Goal: Task Accomplishment & Management: Manage account settings

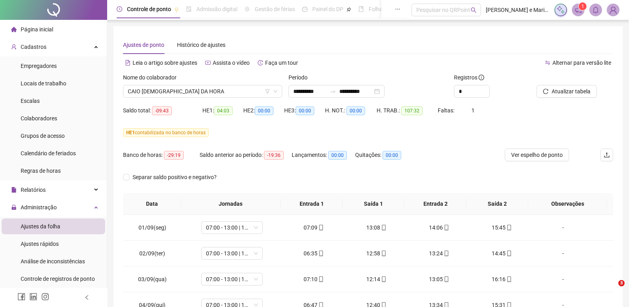
click at [44, 119] on span "Colaboradores" at bounding box center [39, 118] width 37 height 6
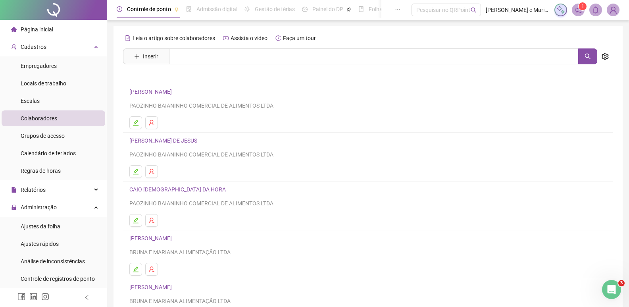
drag, startPoint x: 0, startPoint y: 94, endPoint x: 168, endPoint y: 153, distance: 177.6
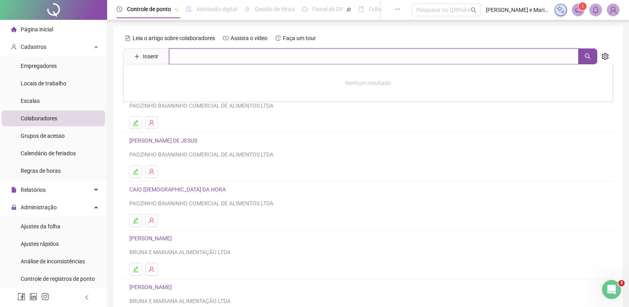
drag, startPoint x: 168, startPoint y: 153, endPoint x: 426, endPoint y: 61, distance: 274.8
click at [426, 61] on input "text" at bounding box center [374, 56] width 410 height 16
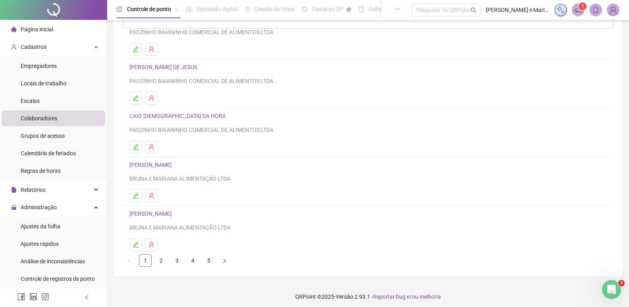
scroll to position [77, 0]
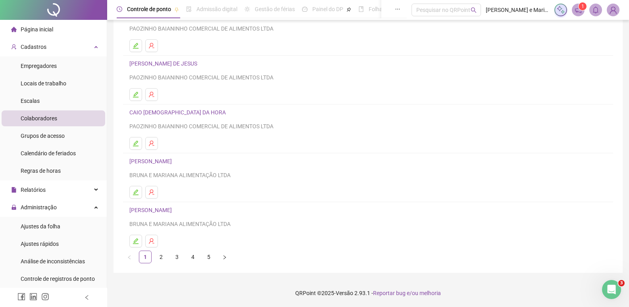
click at [199, 250] on ul "1 2 3 4 5" at bounding box center [368, 256] width 490 height 13
click at [190, 261] on link "4" at bounding box center [193, 257] width 12 height 12
click at [156, 213] on link "[PERSON_NAME]" at bounding box center [151, 210] width 45 height 6
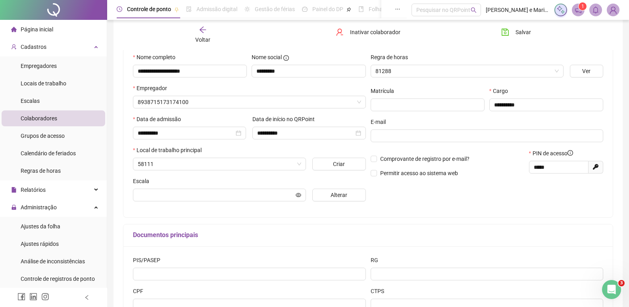
scroll to position [81, 0]
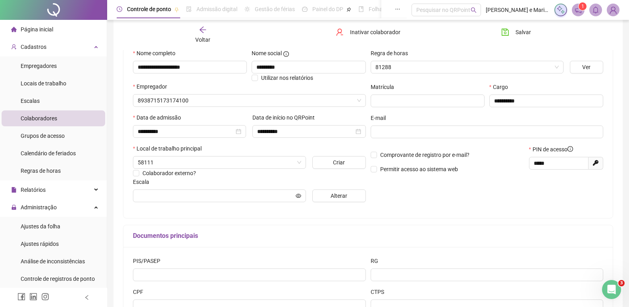
type input "**********"
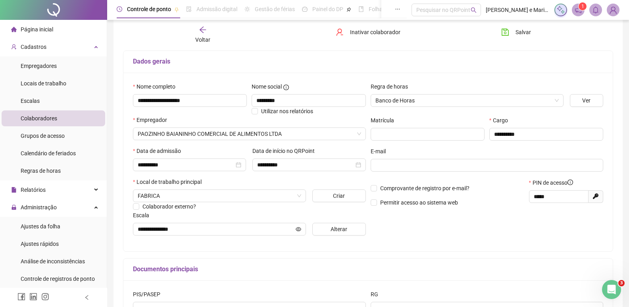
scroll to position [2, 0]
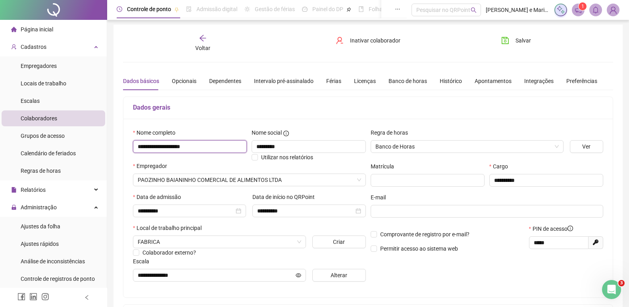
drag, startPoint x: 218, startPoint y: 150, endPoint x: 133, endPoint y: 151, distance: 84.2
click at [133, 151] on input "**********" at bounding box center [190, 146] width 114 height 13
click at [43, 24] on div "Página inicial" at bounding box center [32, 29] width 42 height 16
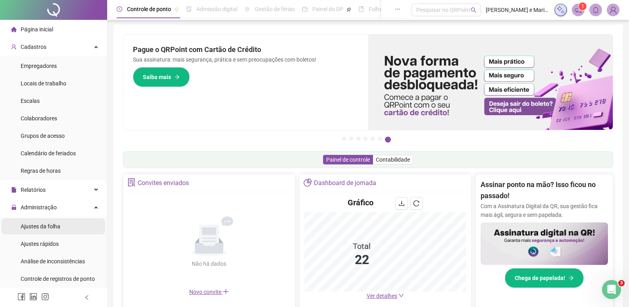
click at [44, 233] on div "Ajustes da folha" at bounding box center [41, 226] width 40 height 16
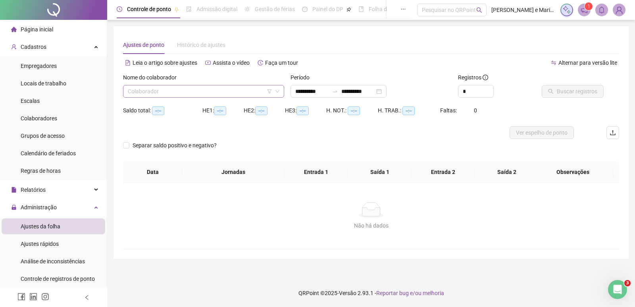
click at [159, 96] on input "search" at bounding box center [200, 91] width 144 height 12
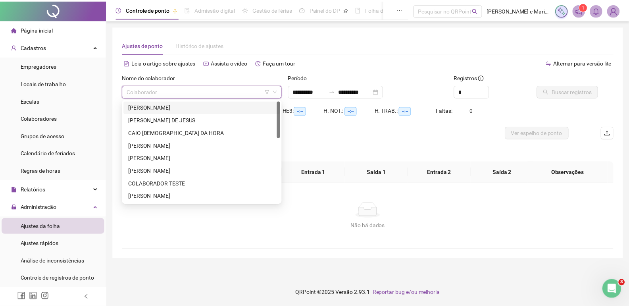
scroll to position [178, 0]
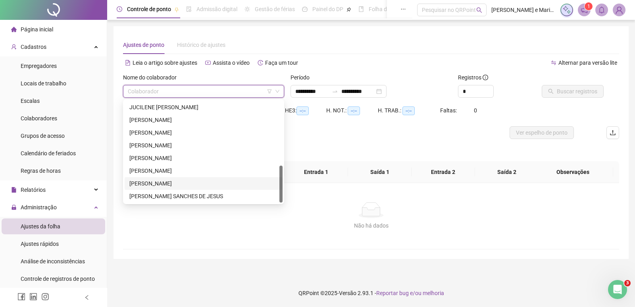
click at [149, 185] on div "[PERSON_NAME]" at bounding box center [203, 183] width 148 height 9
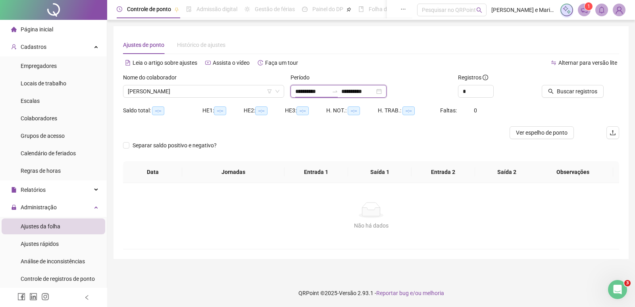
click at [295, 91] on input "**********" at bounding box center [311, 91] width 33 height 9
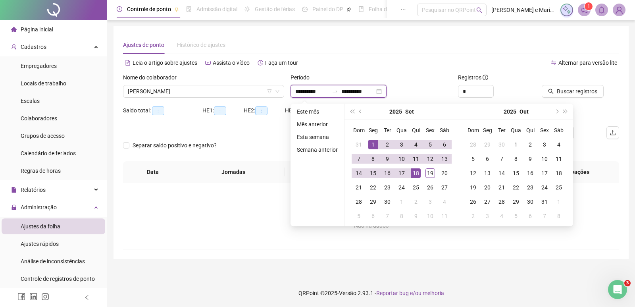
type input "**********"
click at [376, 141] on div "1" at bounding box center [373, 145] width 10 height 10
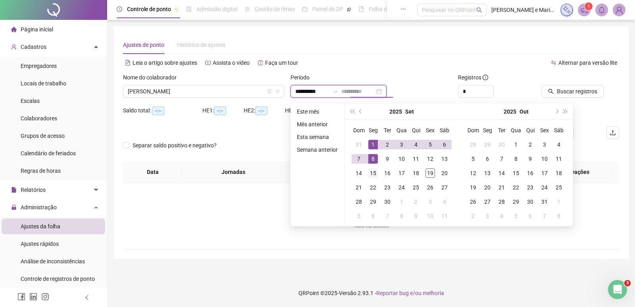
type input "**********"
click at [376, 168] on div "15" at bounding box center [373, 173] width 10 height 10
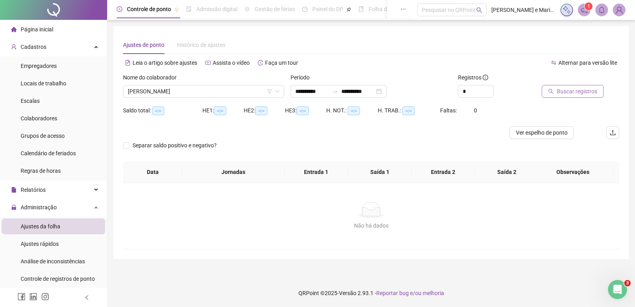
click at [580, 92] on span "Buscar registros" at bounding box center [577, 91] width 40 height 9
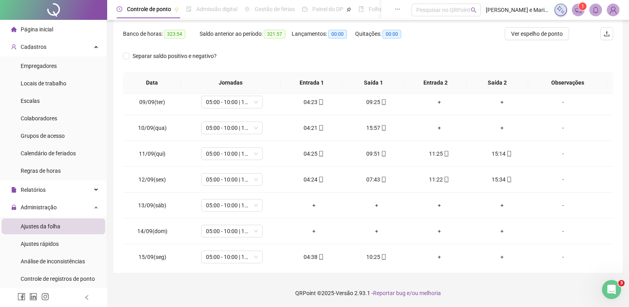
scroll to position [218, 0]
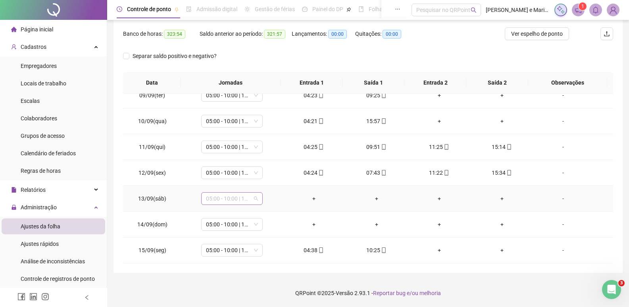
click at [230, 196] on span "05:00 - 10:00 | 12:00 - 14:20" at bounding box center [232, 199] width 52 height 12
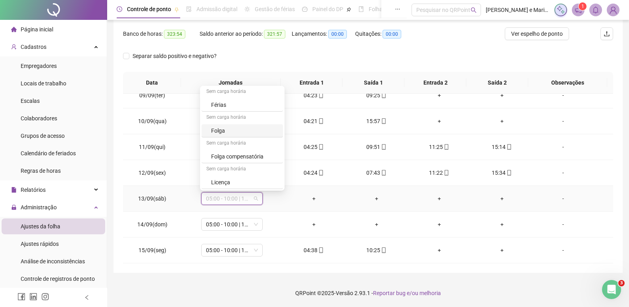
click at [220, 131] on div "Folga" at bounding box center [244, 130] width 67 height 9
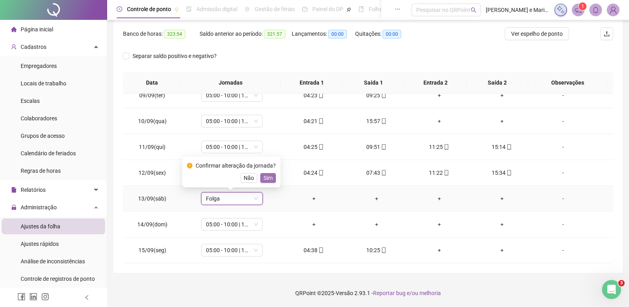
click at [269, 179] on span "Sim" at bounding box center [268, 177] width 9 height 9
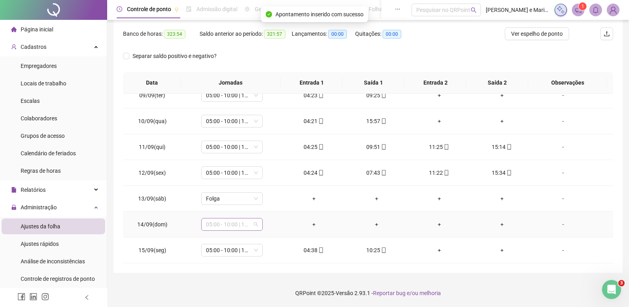
click at [229, 228] on span "05:00 - 10:00 | 12:00 - 14:20" at bounding box center [232, 224] width 52 height 12
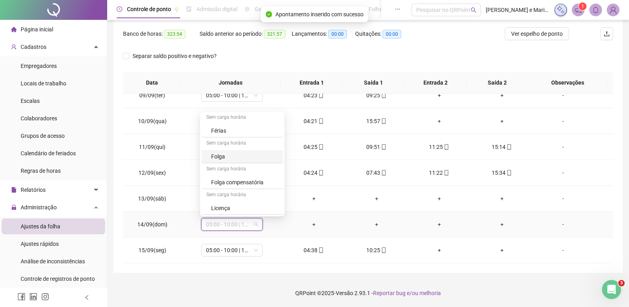
click at [214, 157] on div "Folga" at bounding box center [244, 156] width 67 height 9
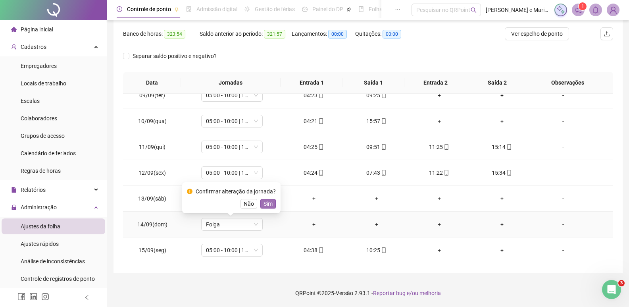
click at [264, 205] on span "Sim" at bounding box center [268, 203] width 9 height 9
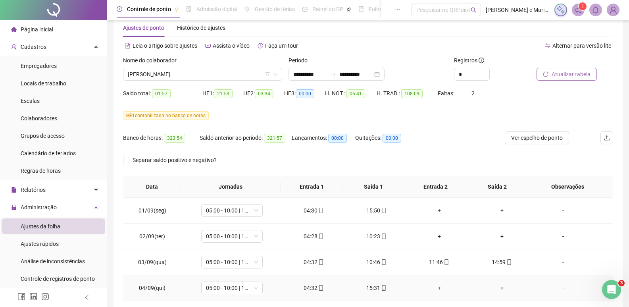
scroll to position [0, 0]
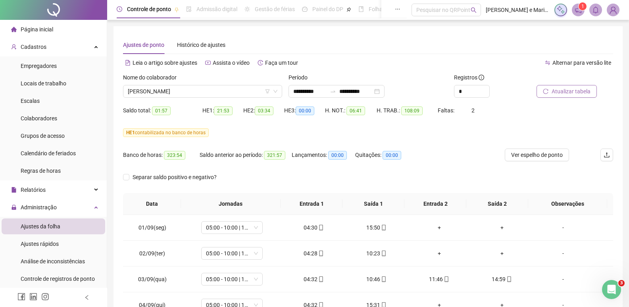
click at [556, 90] on span "Atualizar tabela" at bounding box center [571, 91] width 39 height 9
click at [519, 156] on span "Ver espelho de ponto" at bounding box center [537, 154] width 52 height 9
